Goal: Check status

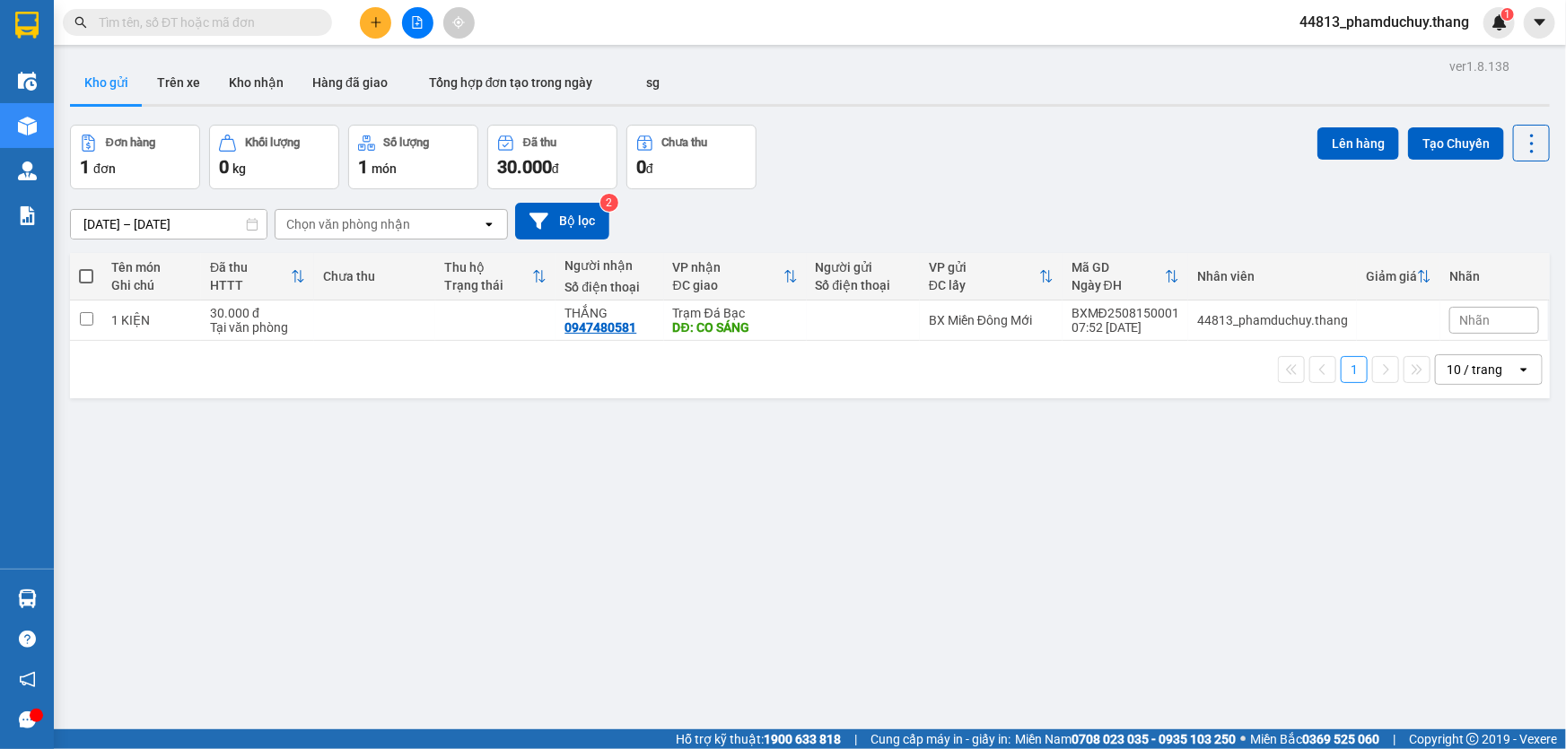
scroll to position [214, 0]
click at [214, 21] on input "text" at bounding box center [205, 23] width 212 height 20
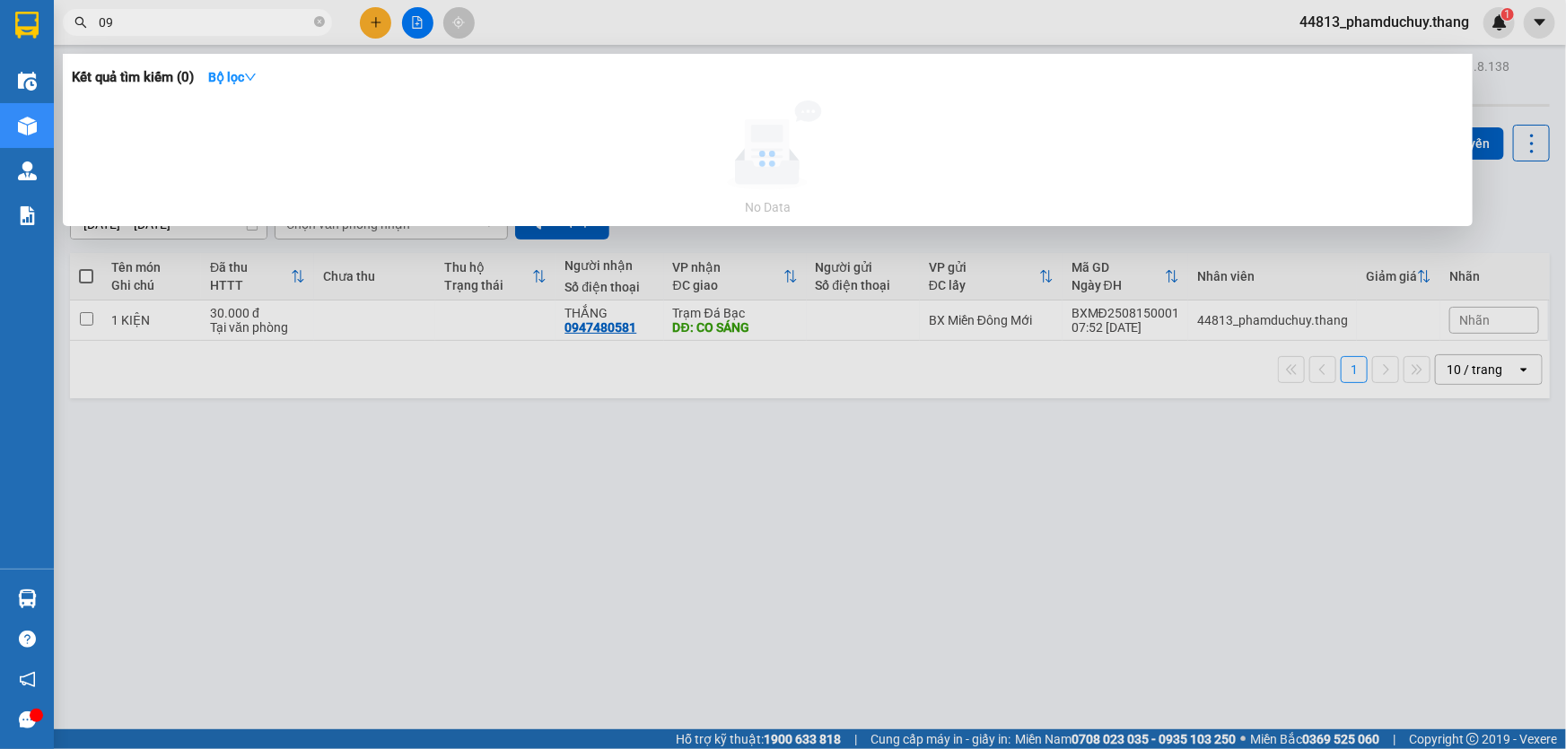
type input "0"
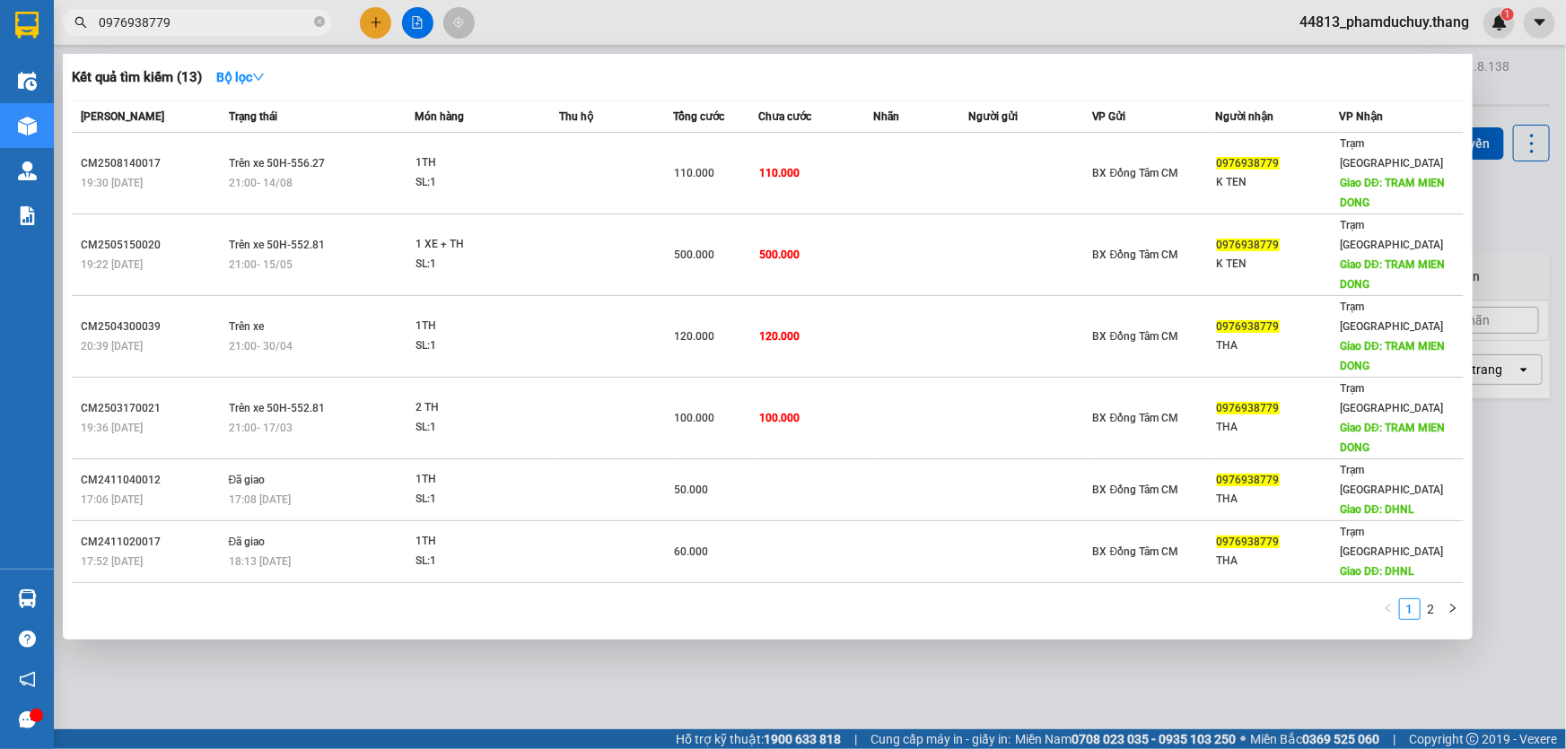
drag, startPoint x: 165, startPoint y: 31, endPoint x: 81, endPoint y: 39, distance: 84.8
click at [81, 39] on div "Kết quả [PERSON_NAME] ( 13 ) Bộ lọc Mã ĐH Trạng thái Món hàng Thu hộ Tổng [PERS…" at bounding box center [175, 22] width 350 height 31
type input "0976938779"
drag, startPoint x: 318, startPoint y: 22, endPoint x: 284, endPoint y: 23, distance: 35.0
click at [318, 22] on icon "close-circle" at bounding box center [319, 21] width 11 height 11
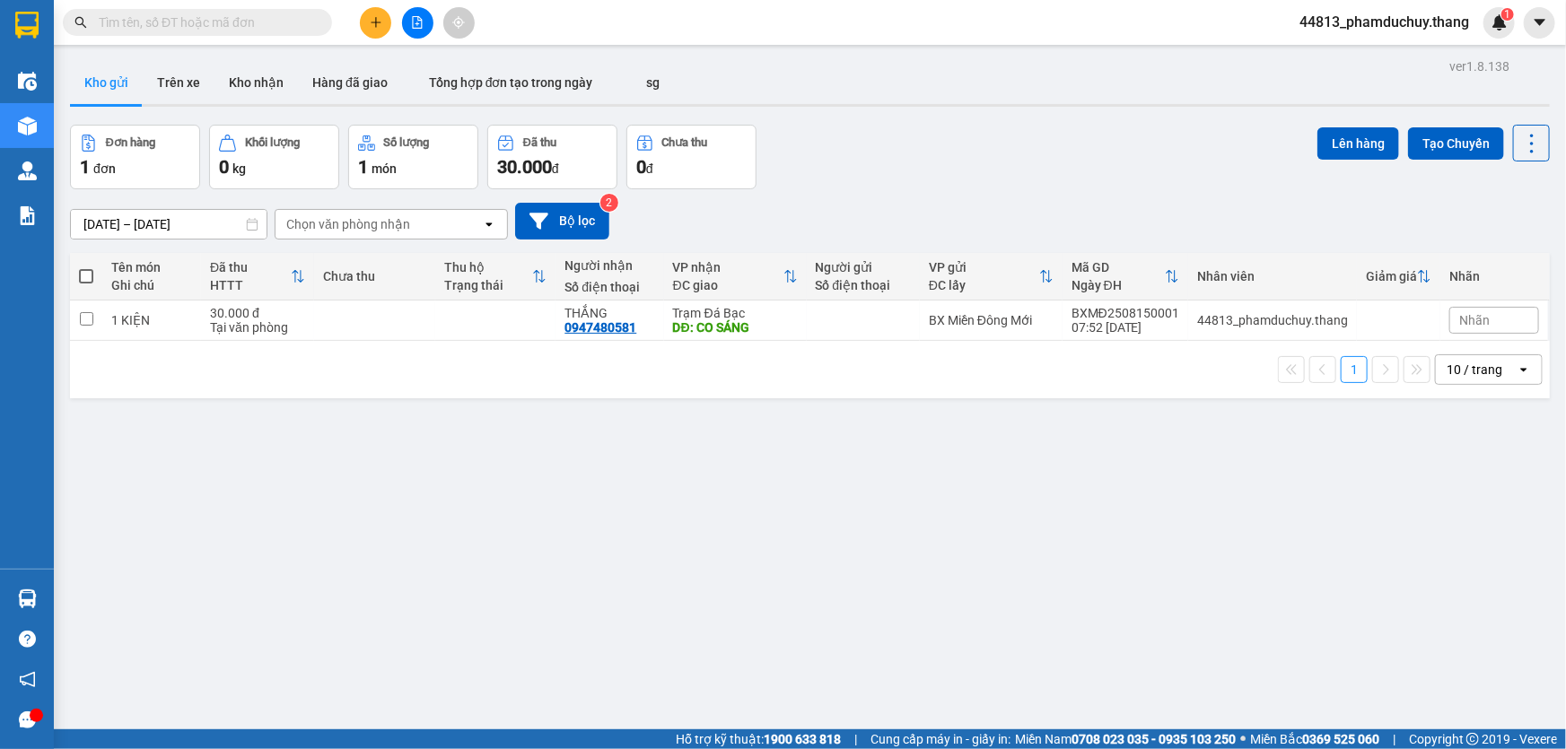
click at [266, 23] on input "text" at bounding box center [205, 23] width 212 height 20
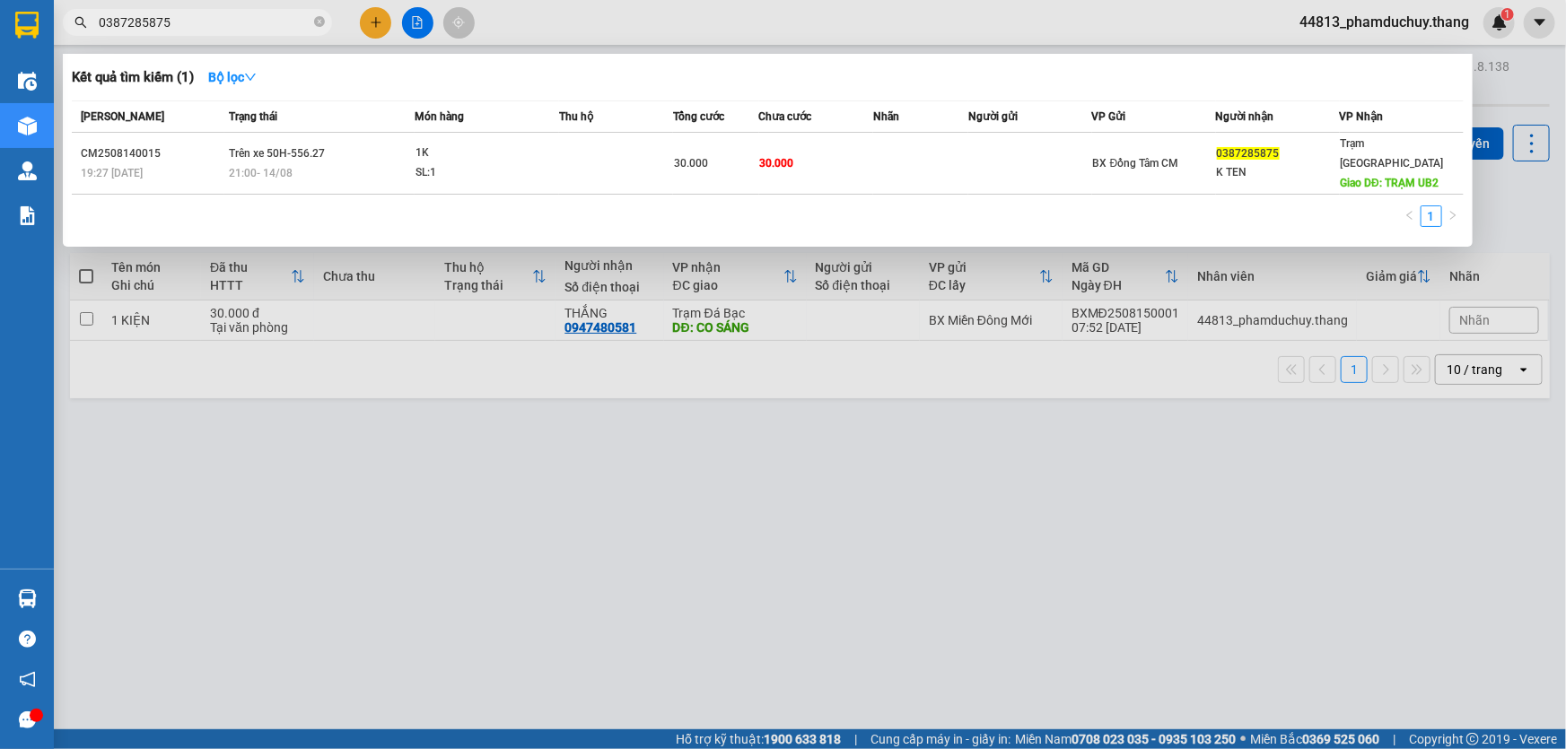
type input "0387285875"
drag, startPoint x: 670, startPoint y: 545, endPoint x: 655, endPoint y: 501, distance: 47.4
click at [666, 539] on div at bounding box center [783, 374] width 1566 height 749
click at [318, 18] on icon "close-circle" at bounding box center [319, 21] width 11 height 11
